Goal: Task Accomplishment & Management: Use online tool/utility

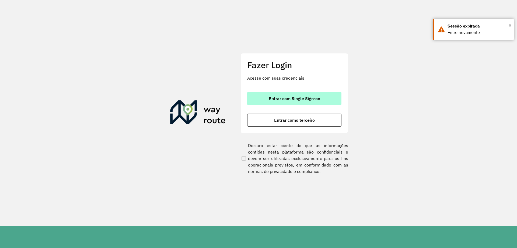
click at [285, 100] on span "Entrar com Single Sign-on" at bounding box center [294, 98] width 51 height 4
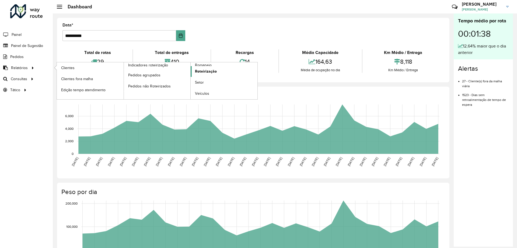
click at [211, 69] on span "Roteirização" at bounding box center [206, 71] width 22 height 6
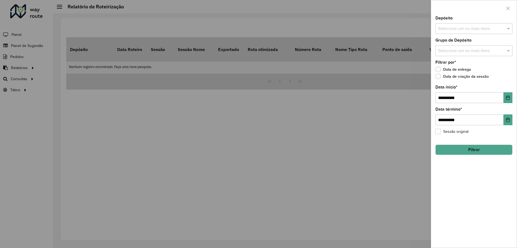
click at [497, 29] on input "text" at bounding box center [471, 29] width 69 height 6
click at [452, 57] on div "CDD [GEOGRAPHIC_DATA]" at bounding box center [474, 55] width 76 height 9
drag, startPoint x: 509, startPoint y: 29, endPoint x: 511, endPoint y: 48, distance: 18.9
click at [509, 29] on span at bounding box center [509, 28] width 7 height 6
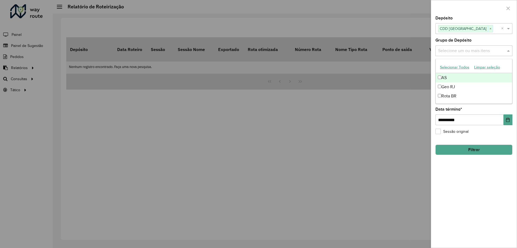
click at [511, 53] on span at bounding box center [509, 50] width 7 height 6
click at [455, 88] on div "Geo RJ" at bounding box center [474, 86] width 76 height 9
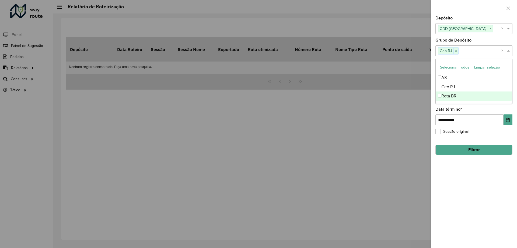
click at [467, 182] on div "**********" at bounding box center [474, 131] width 86 height 231
click at [472, 154] on button "Filtrar" at bounding box center [474, 149] width 77 height 10
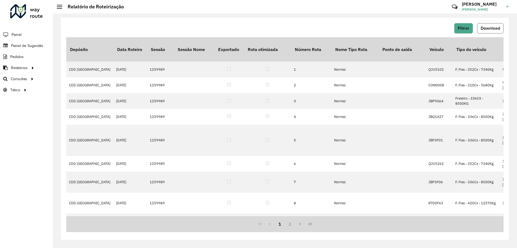
click at [501, 25] on button "Download" at bounding box center [490, 28] width 26 height 10
